Goal: Information Seeking & Learning: Learn about a topic

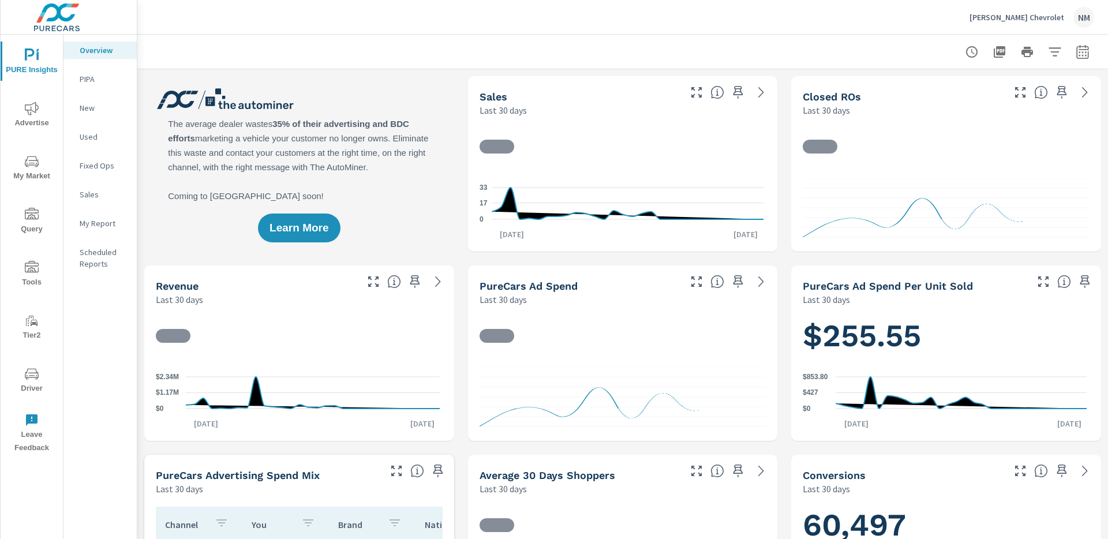
click at [36, 375] on icon "nav menu" at bounding box center [32, 374] width 14 height 14
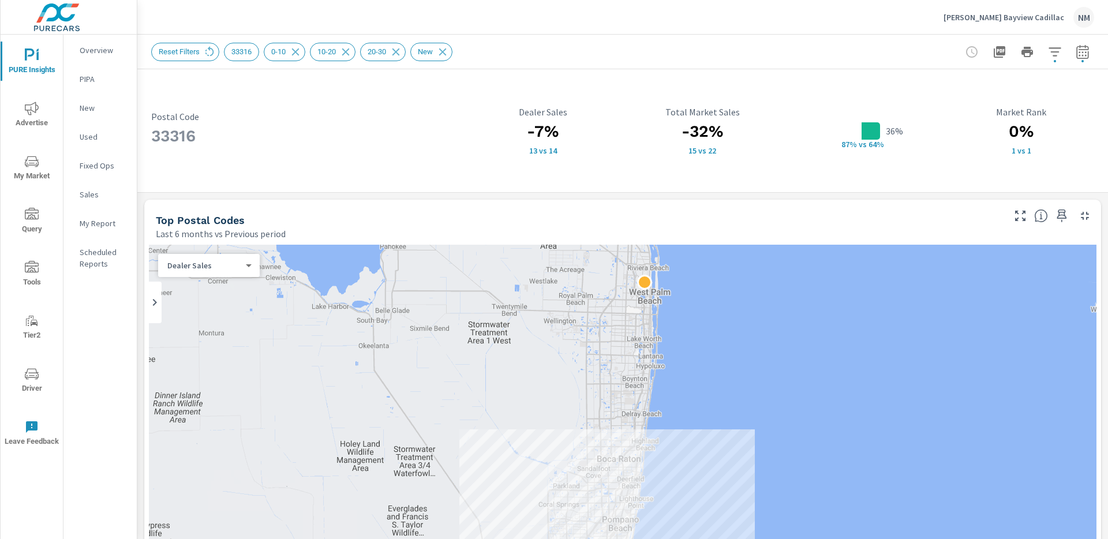
scroll to position [794, 0]
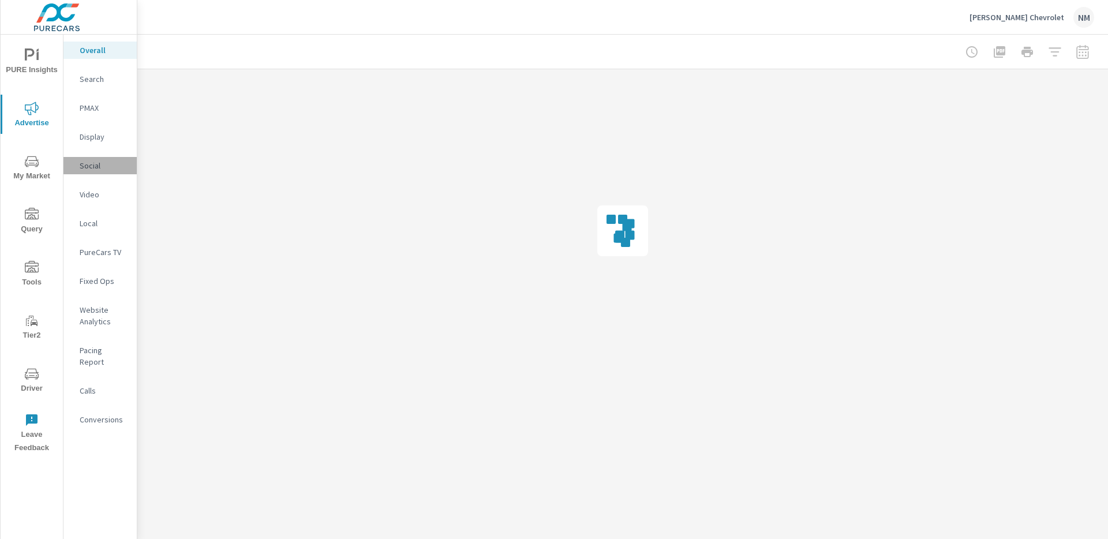
click at [98, 160] on p "Social" at bounding box center [104, 166] width 48 height 12
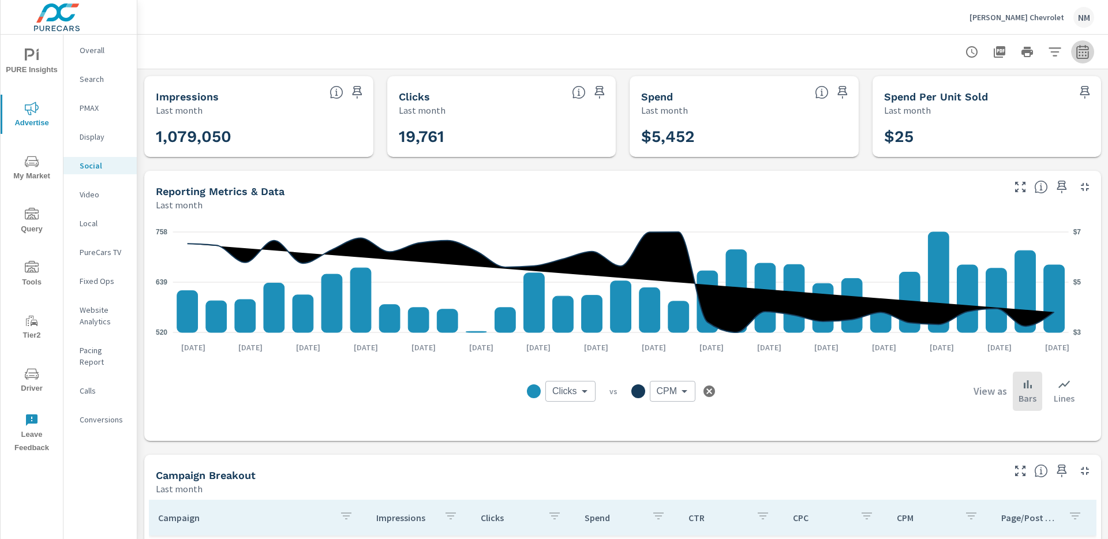
click at [1079, 55] on icon "button" at bounding box center [1083, 53] width 8 height 5
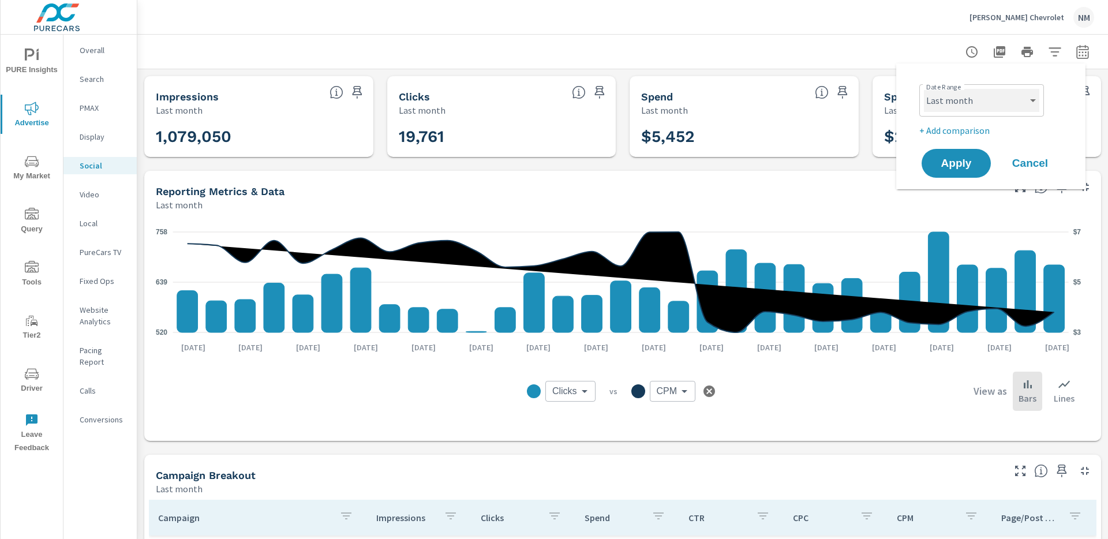
click at [980, 104] on select "Custom Yesterday Last week Last 7 days Last 14 days Last 30 days Last 45 days L…" at bounding box center [981, 100] width 115 height 23
click at [924, 89] on select "Custom Yesterday Last week Last 7 days Last 14 days Last 30 days Last 45 days L…" at bounding box center [981, 100] width 115 height 23
select select "Month to date"
click at [969, 129] on p "+ Add comparison" at bounding box center [994, 131] width 148 height 14
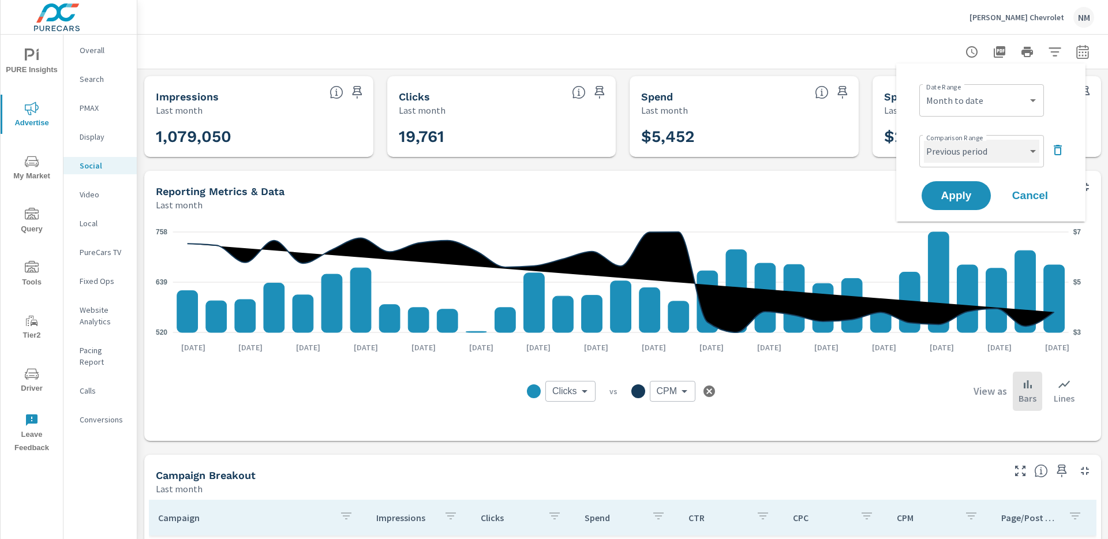
click at [967, 148] on select "Custom Previous period Previous month Previous year" at bounding box center [981, 151] width 115 height 23
click at [924, 140] on select "Custom Previous period Previous month Previous year" at bounding box center [981, 151] width 115 height 23
select select "Previous month"
click at [959, 197] on span "Apply" at bounding box center [956, 195] width 47 height 11
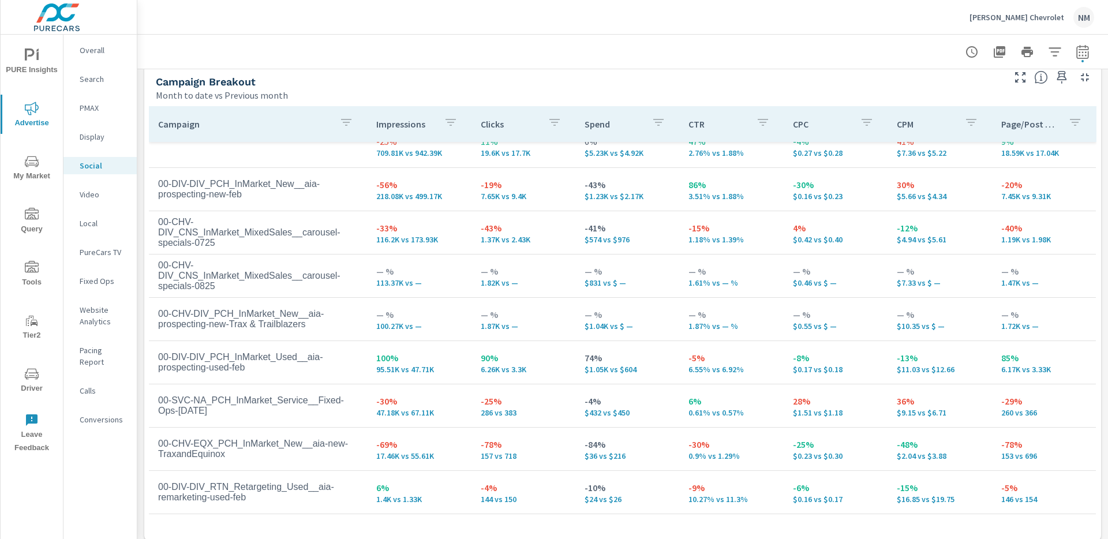
scroll to position [31, 0]
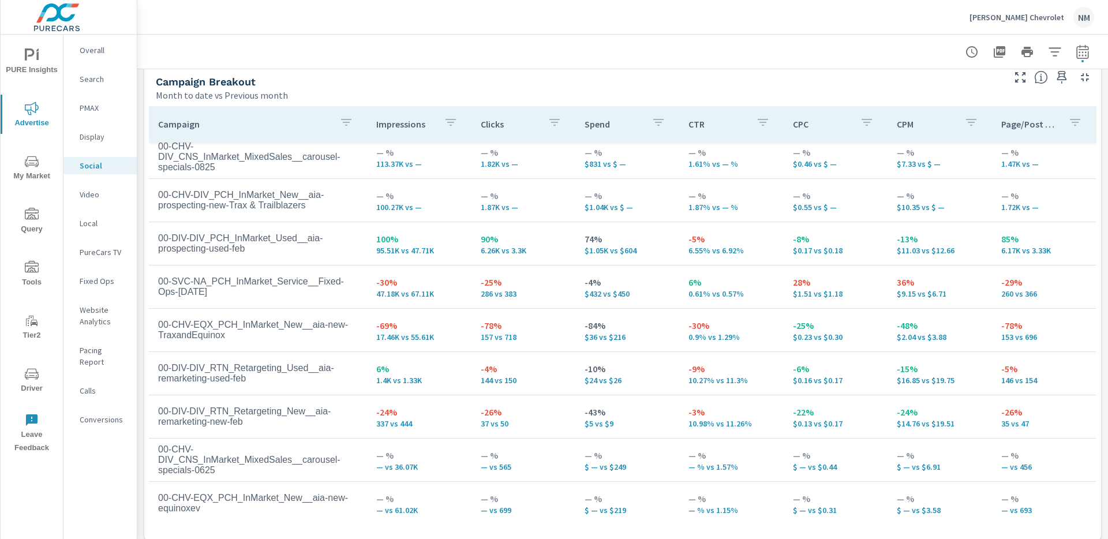
scroll to position [142, 0]
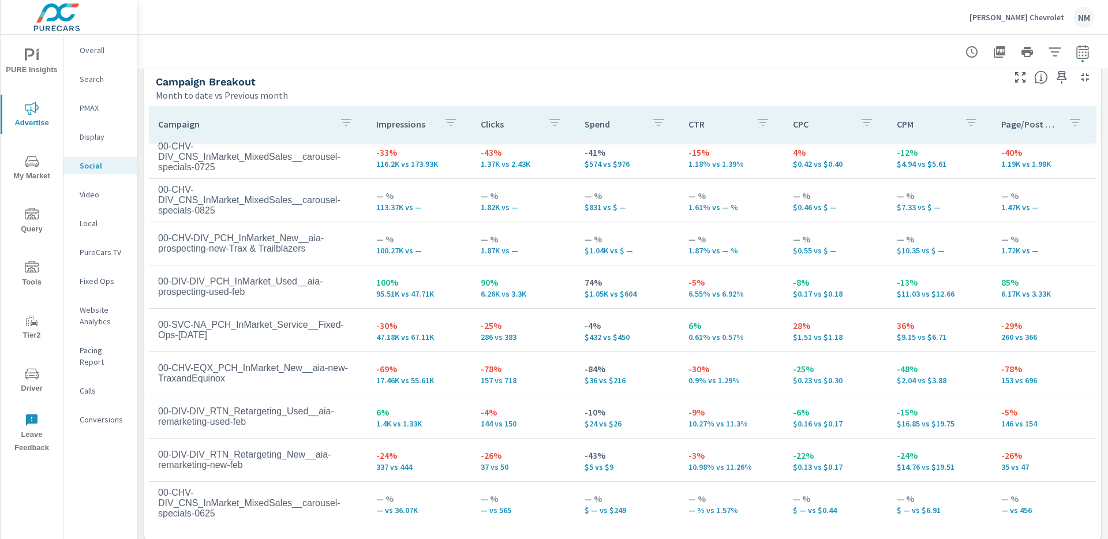
scroll to position [91, 0]
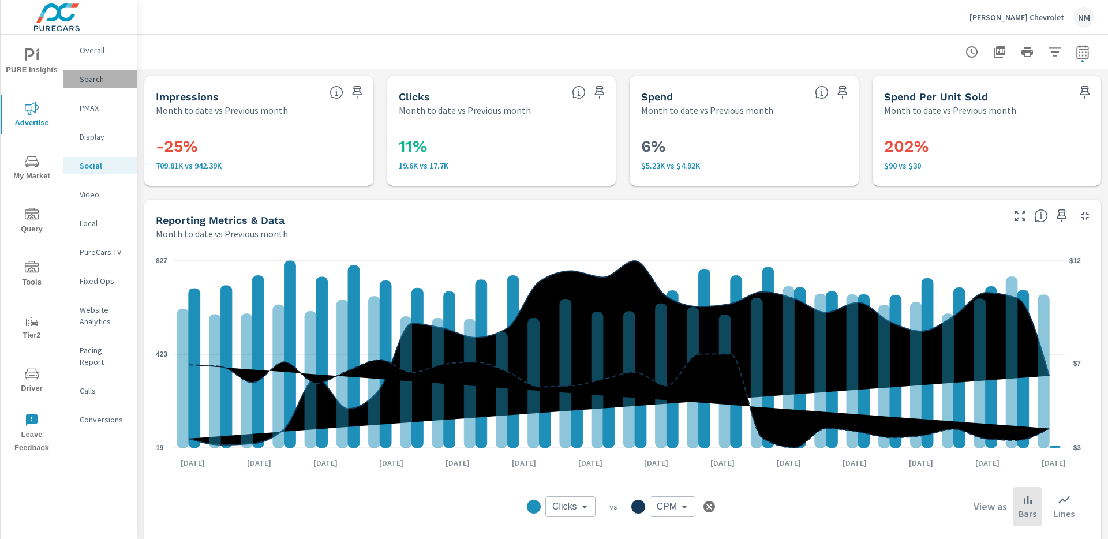
click at [100, 85] on div "Search" at bounding box center [99, 78] width 73 height 17
